Goal: Task Accomplishment & Management: Manage account settings

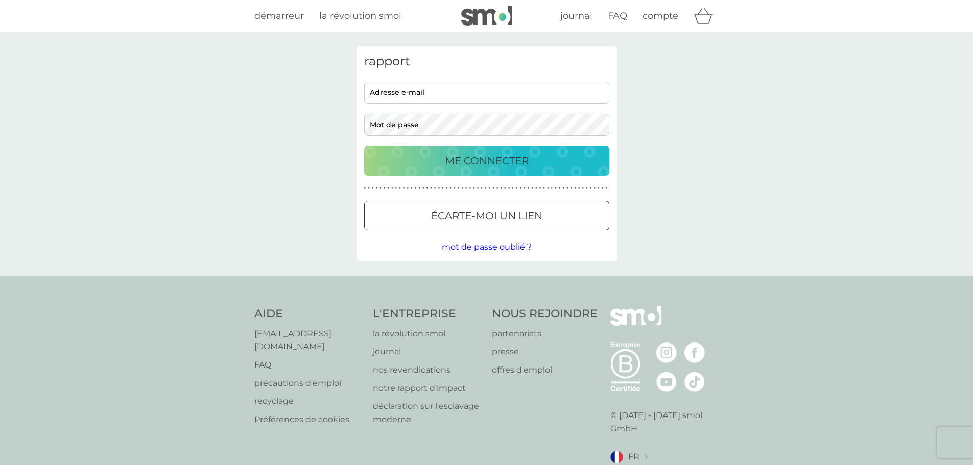
click at [432, 90] on input "adresse e-mail" at bounding box center [486, 93] width 245 height 22
type input "grdval@gmail.com"
click at [364, 146] on button "ME CONNECTER" at bounding box center [486, 161] width 245 height 30
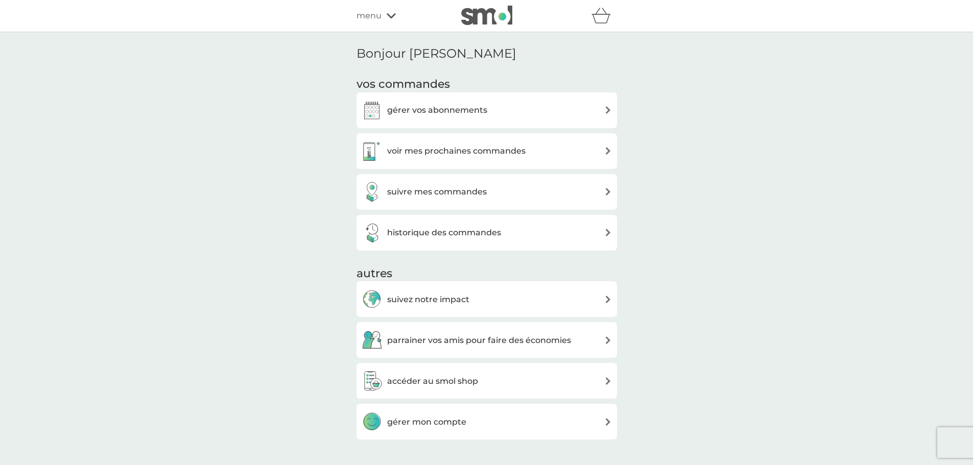
click at [603, 107] on div "gérer vos abonnements" at bounding box center [487, 110] width 250 height 20
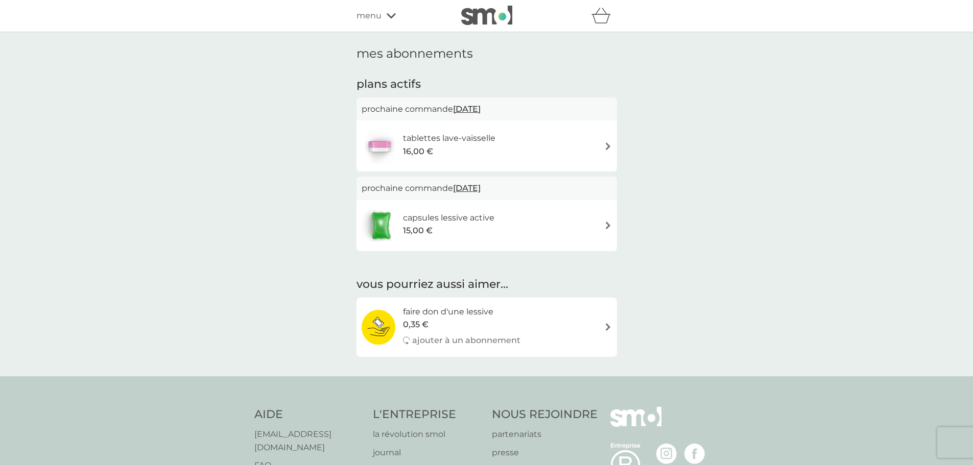
click at [368, 13] on font "menu" at bounding box center [369, 16] width 25 height 10
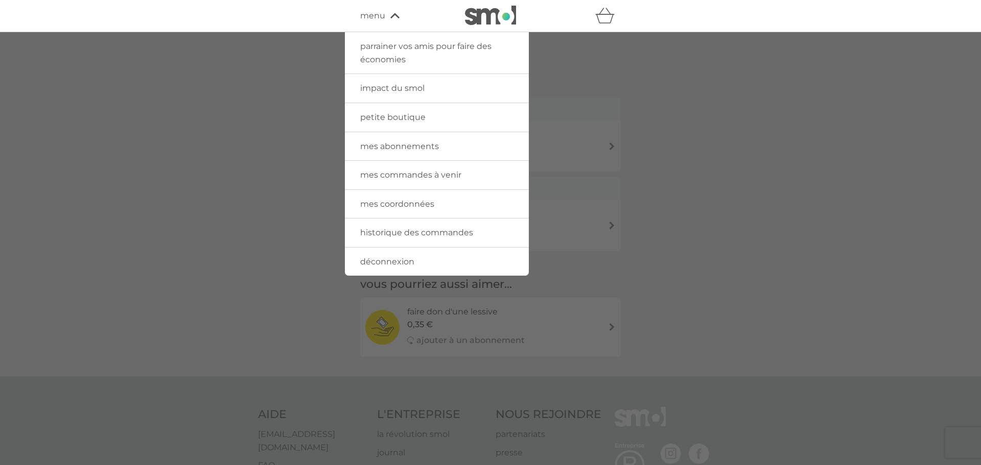
click at [398, 262] on font "déconnexion" at bounding box center [387, 262] width 54 height 10
